Goal: Information Seeking & Learning: Learn about a topic

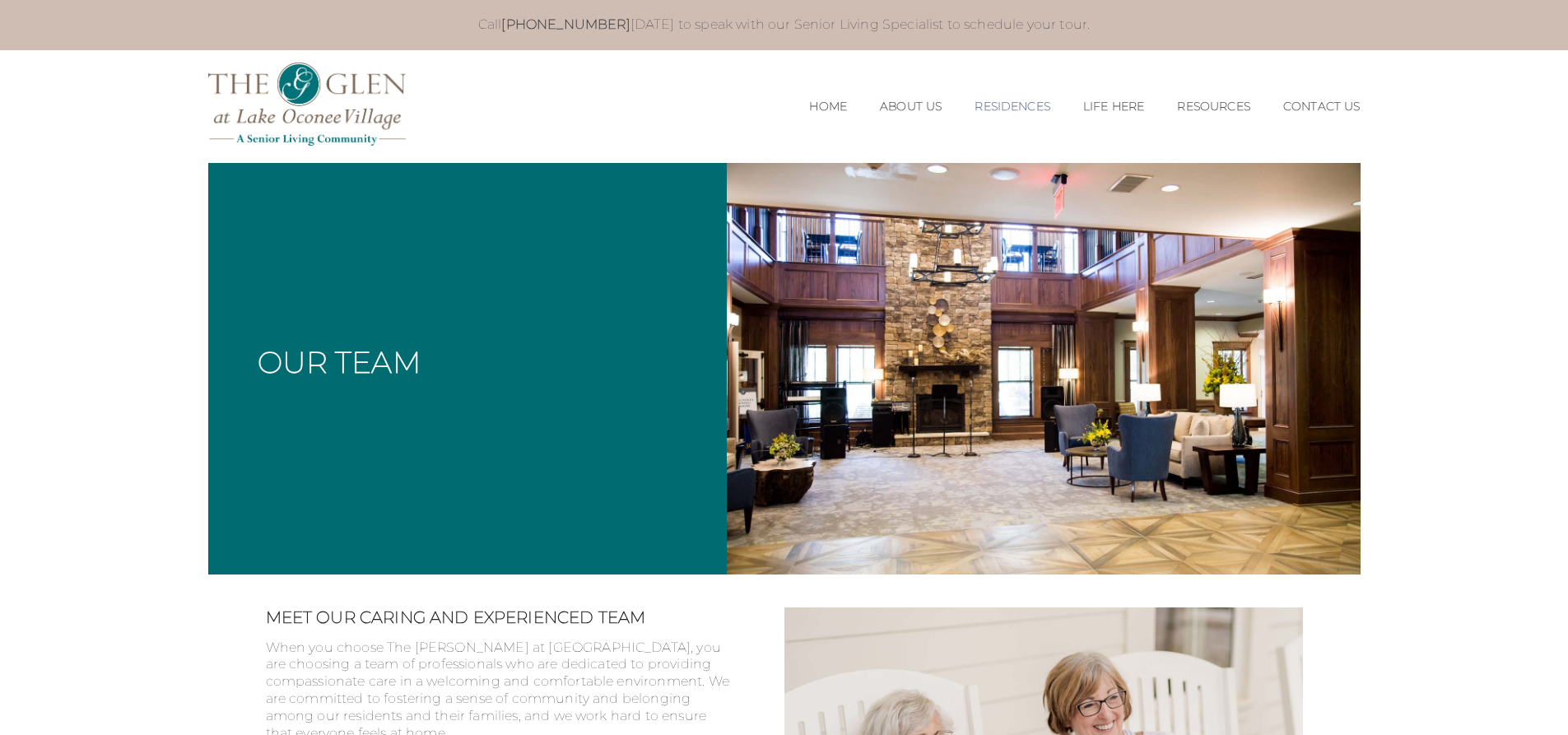
click at [1013, 102] on link "Residences" at bounding box center [1011, 106] width 75 height 14
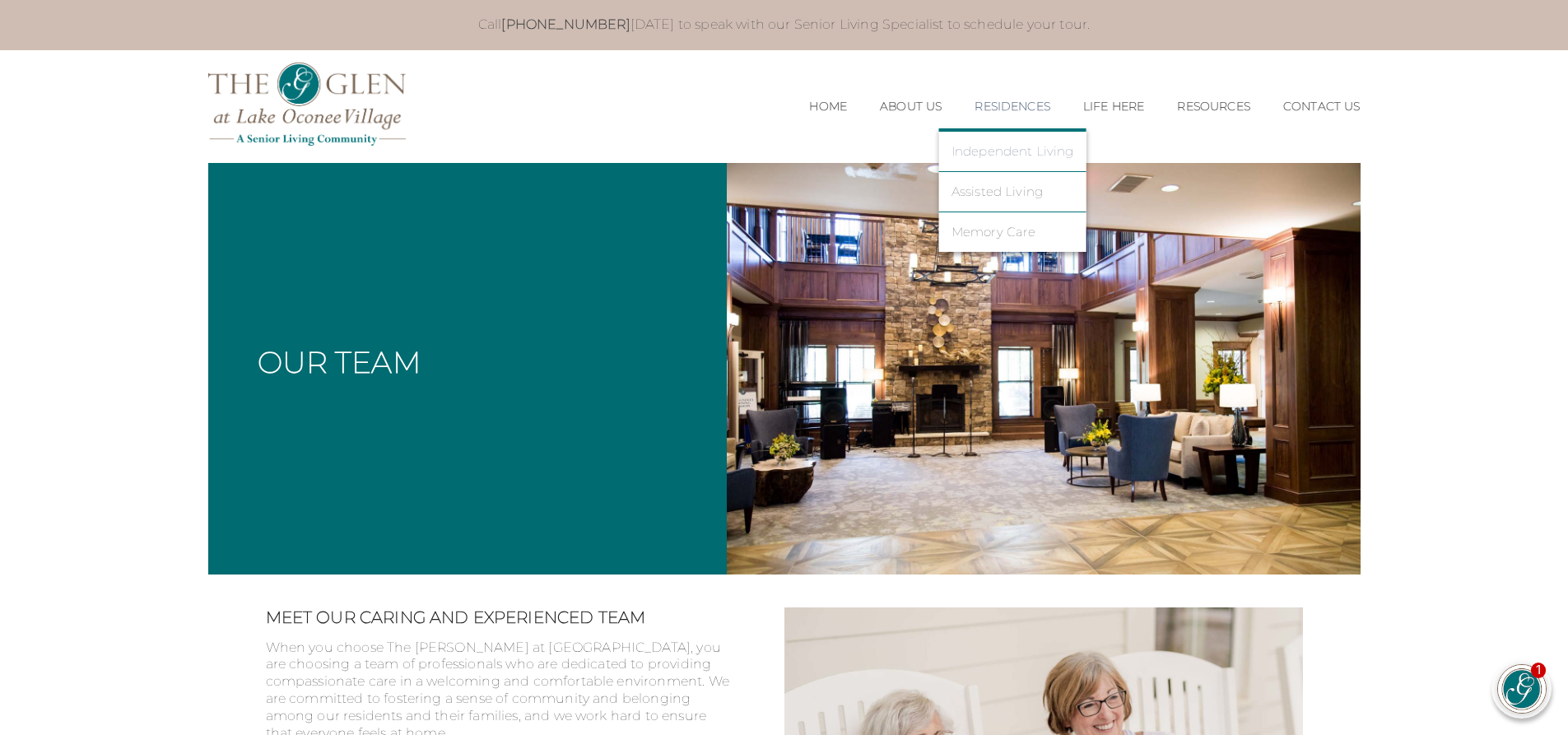
click at [978, 144] on link "Independent Living" at bounding box center [1012, 152] width 123 height 15
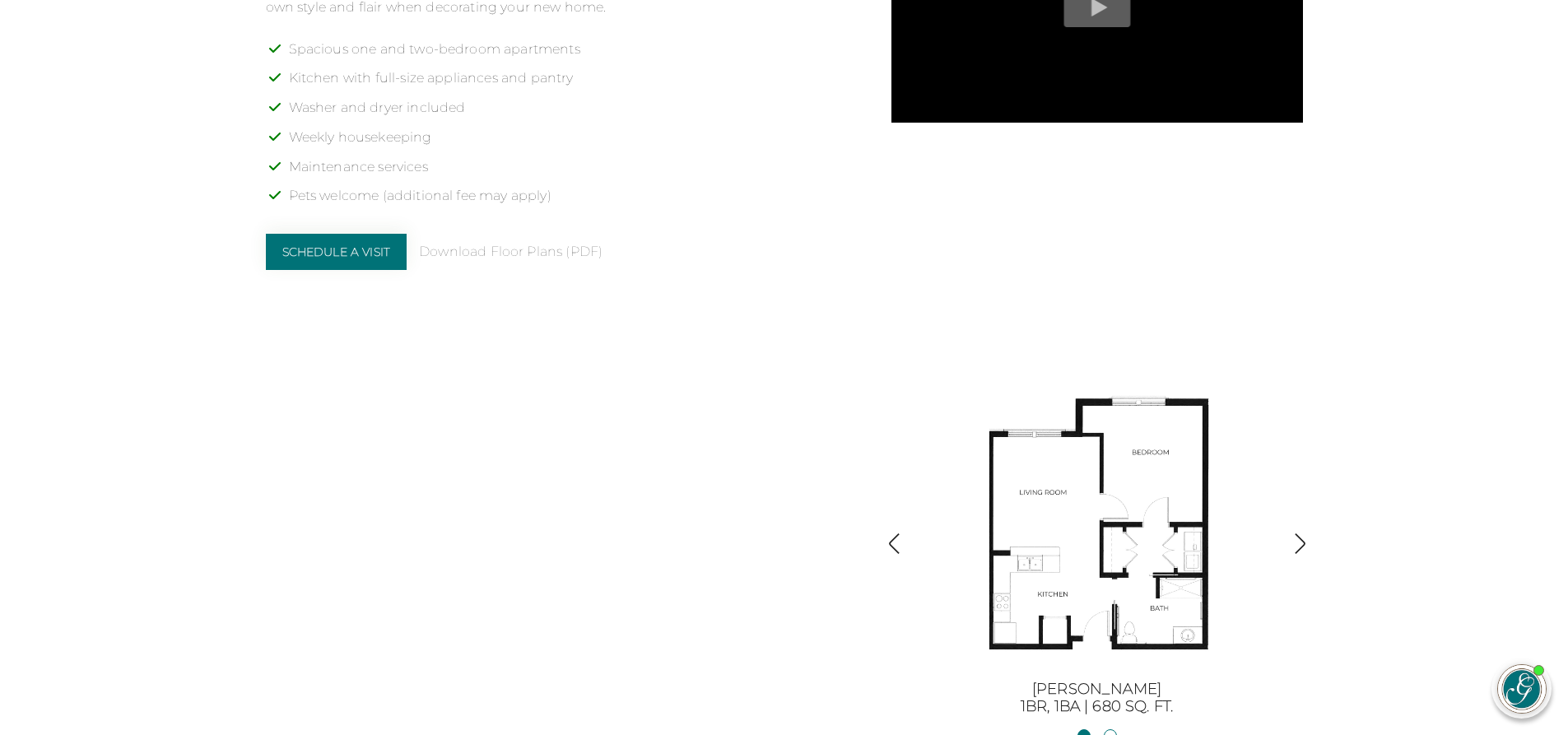
scroll to position [1728, 0]
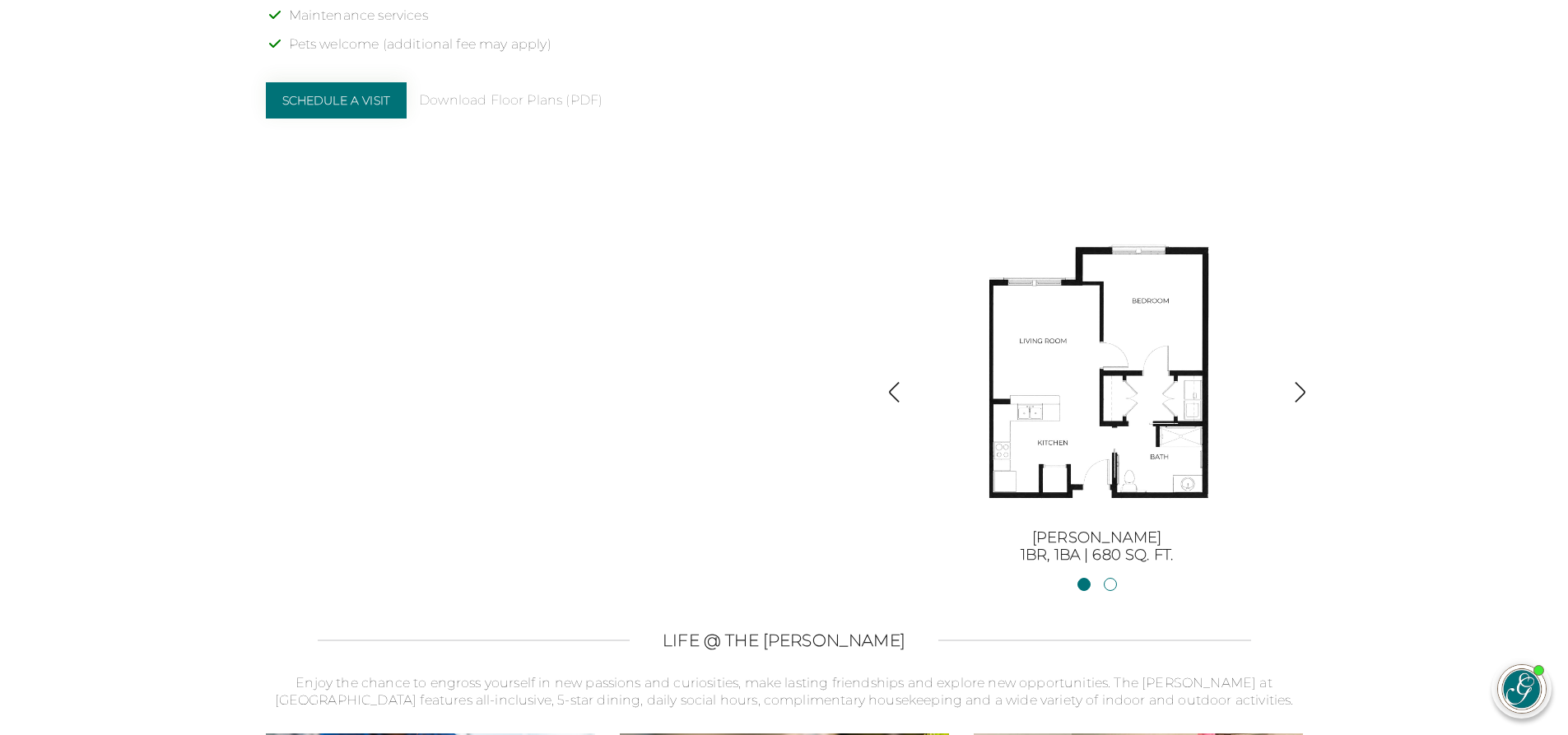
click at [1297, 392] on img "button" at bounding box center [1299, 392] width 22 height 22
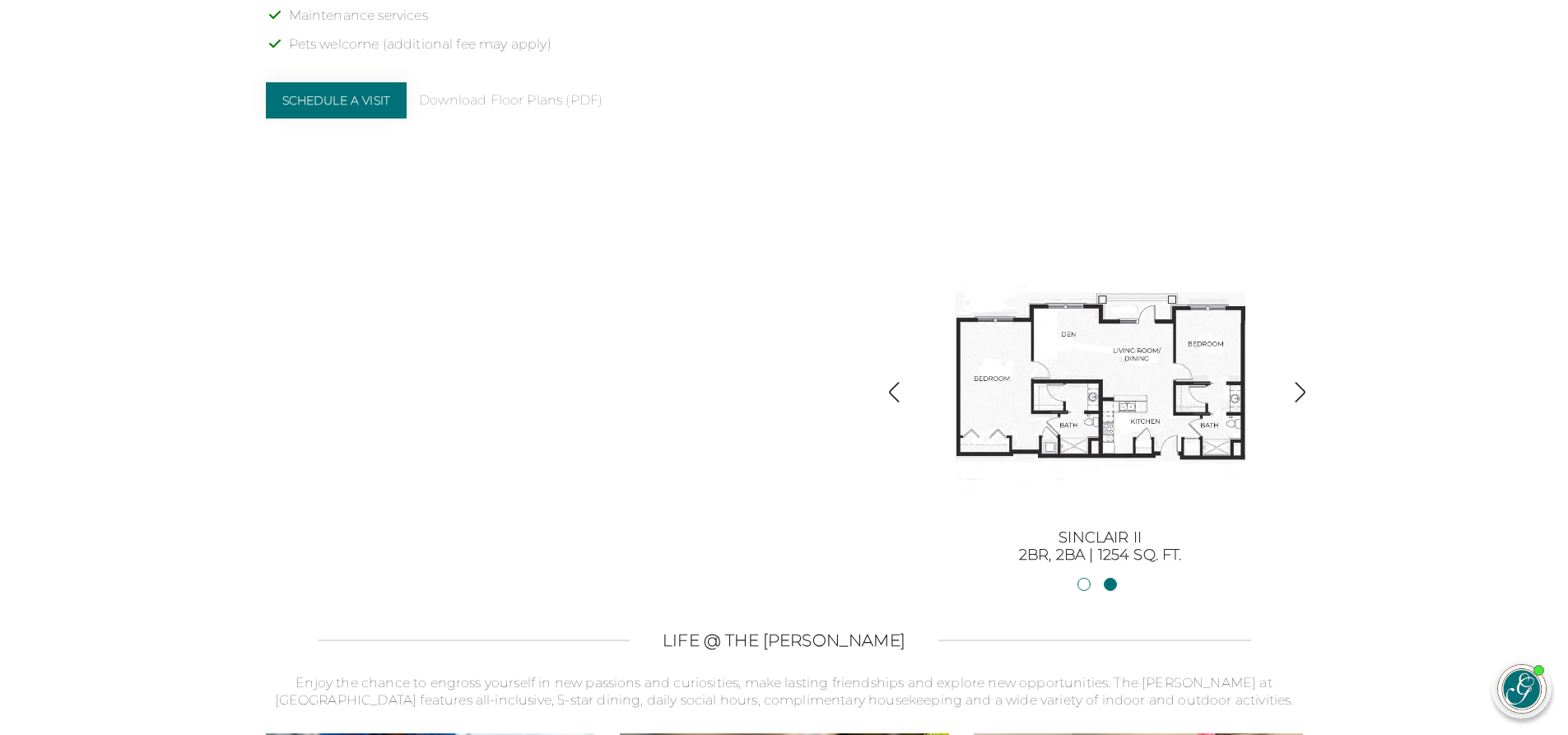
click at [902, 392] on img "button" at bounding box center [893, 392] width 22 height 22
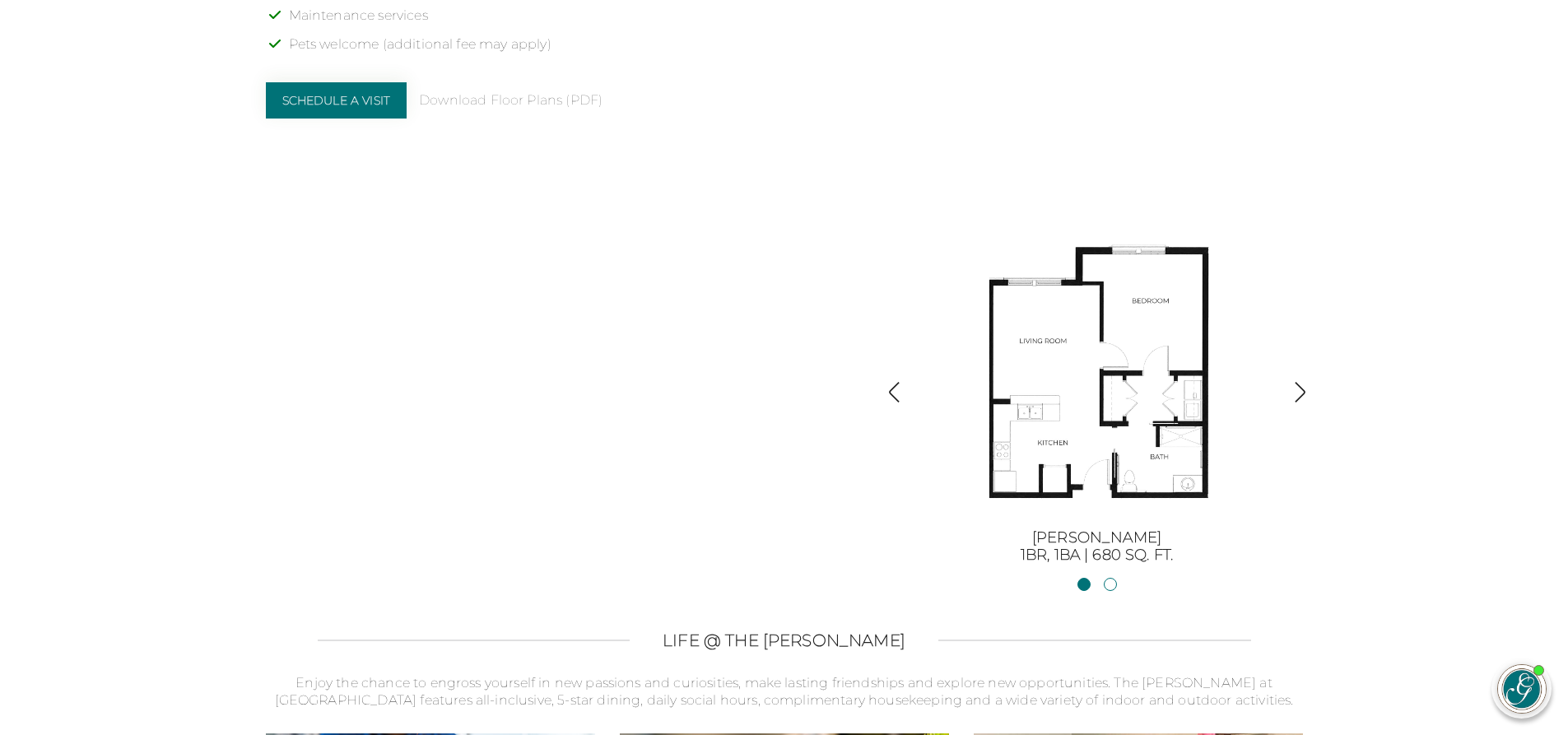
click at [1297, 393] on img "button" at bounding box center [1299, 392] width 22 height 22
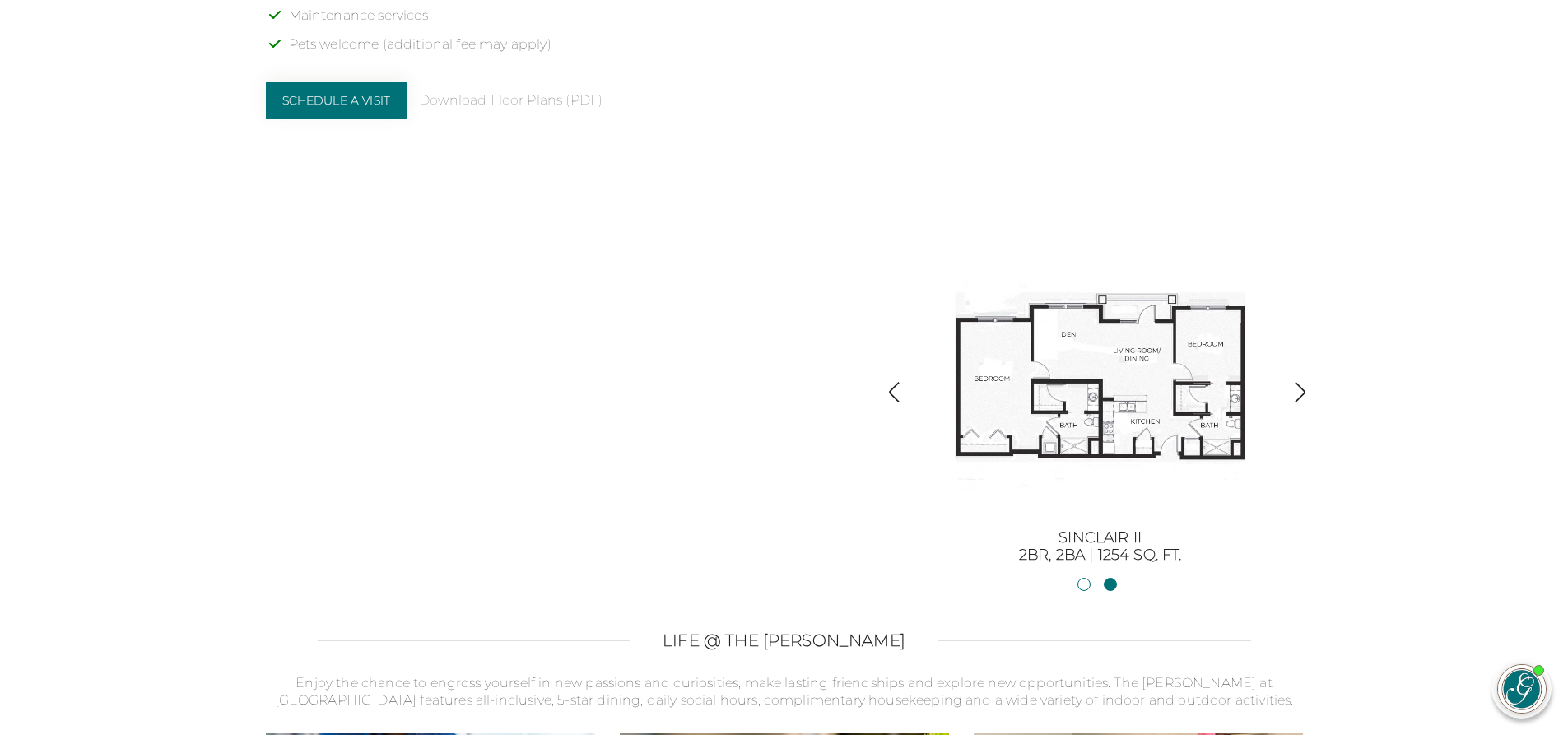
click at [1297, 393] on img "button" at bounding box center [1299, 392] width 22 height 22
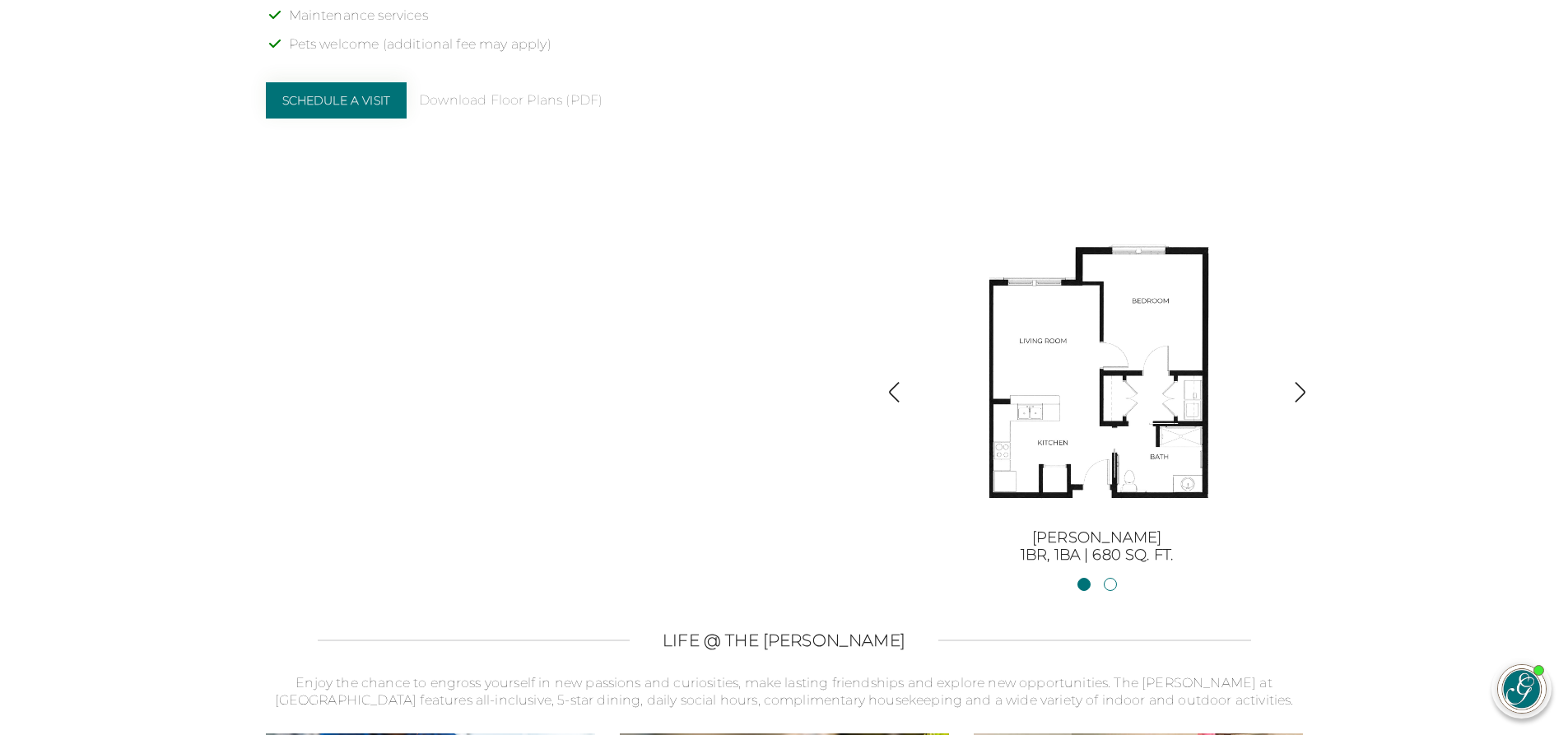
click at [1297, 392] on img "button" at bounding box center [1299, 392] width 22 height 22
